Goal: Find specific page/section: Find specific page/section

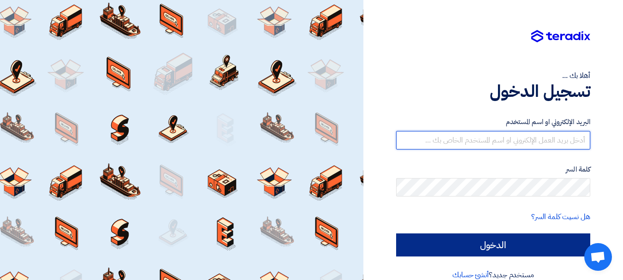
type input "[EMAIL_ADDRESS][DOMAIN_NAME]"
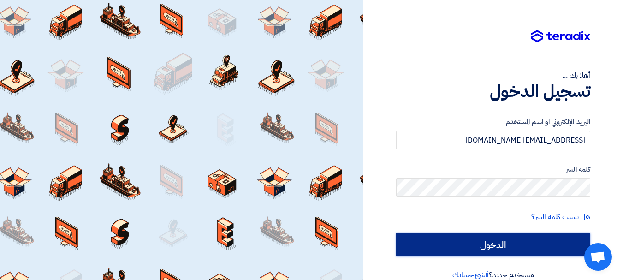
click at [538, 243] on input "الدخول" at bounding box center [493, 244] width 194 height 23
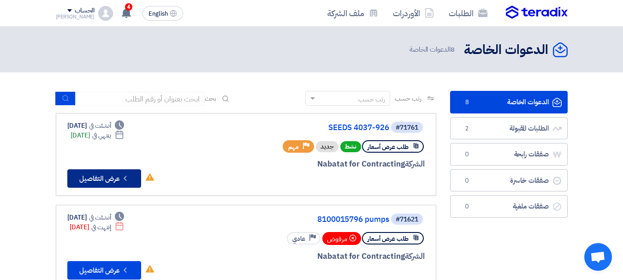
click at [109, 179] on button "Check details عرض التفاصيل" at bounding box center [104, 178] width 74 height 18
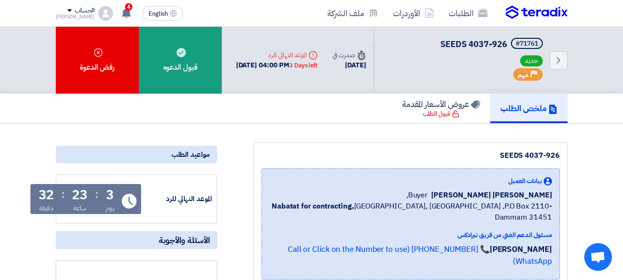
click at [78, 12] on div "الحساب" at bounding box center [85, 11] width 20 height 8
